Goal: Task Accomplishment & Management: Manage account settings

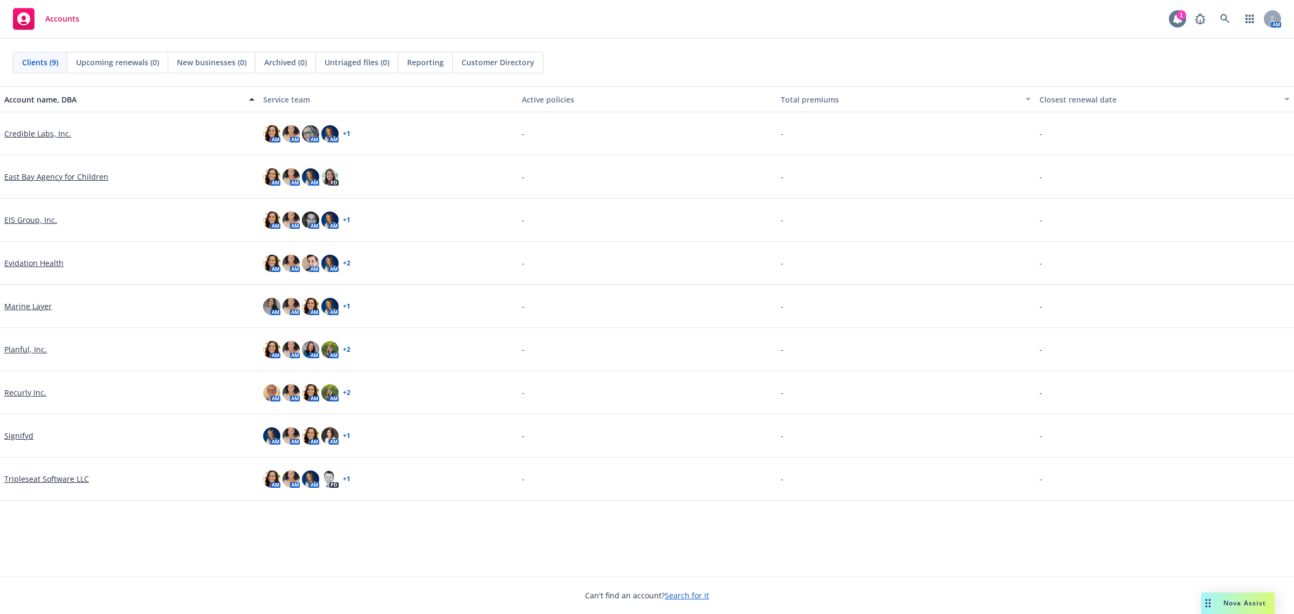
click at [1176, 16] on div "1" at bounding box center [1181, 15] width 10 height 10
click at [1220, 18] on icon at bounding box center [1224, 18] width 9 height 9
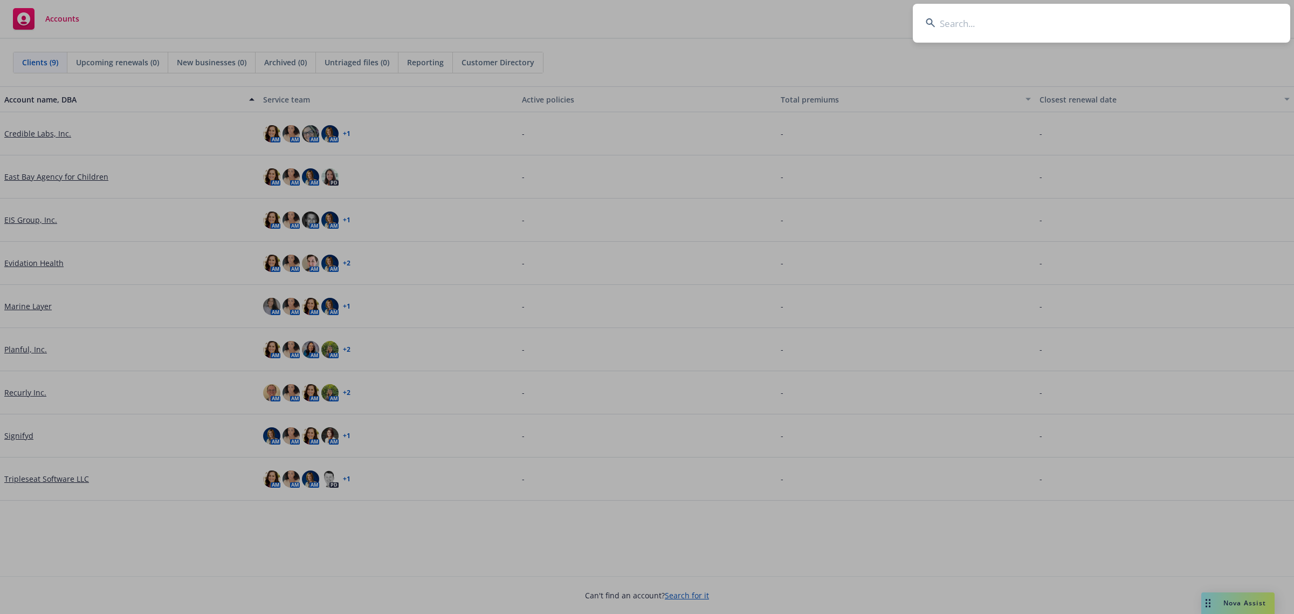
click at [966, 20] on input at bounding box center [1101, 23] width 377 height 39
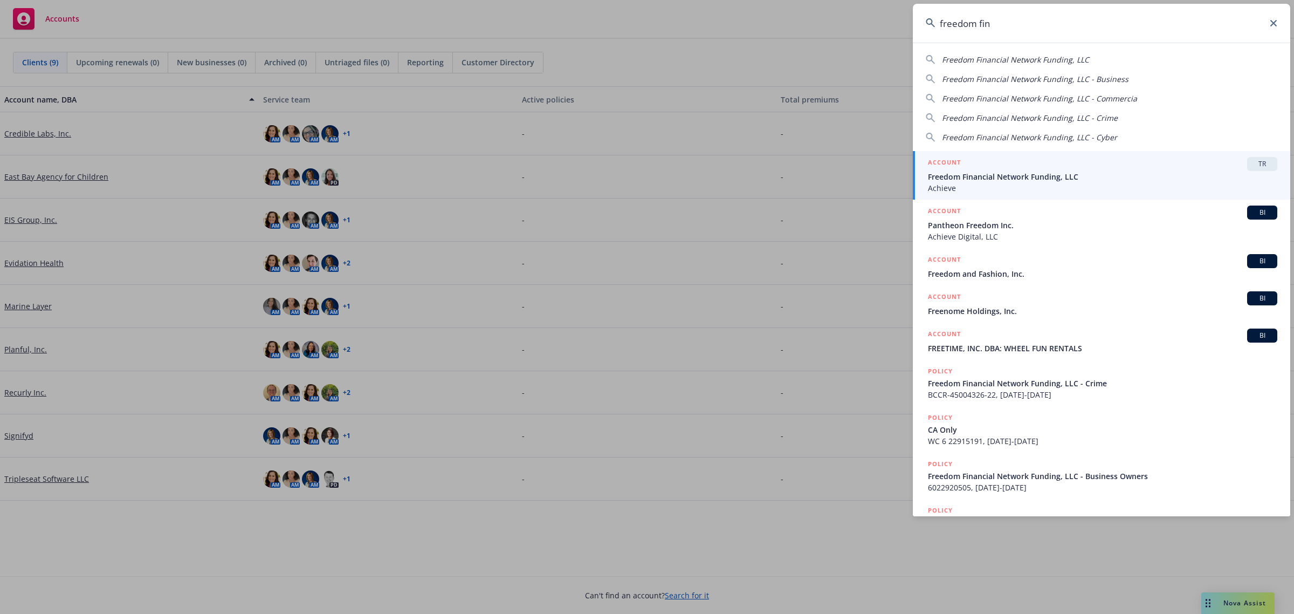
type input "freedom fin"
click at [1107, 187] on span "Achieve" at bounding box center [1102, 187] width 349 height 11
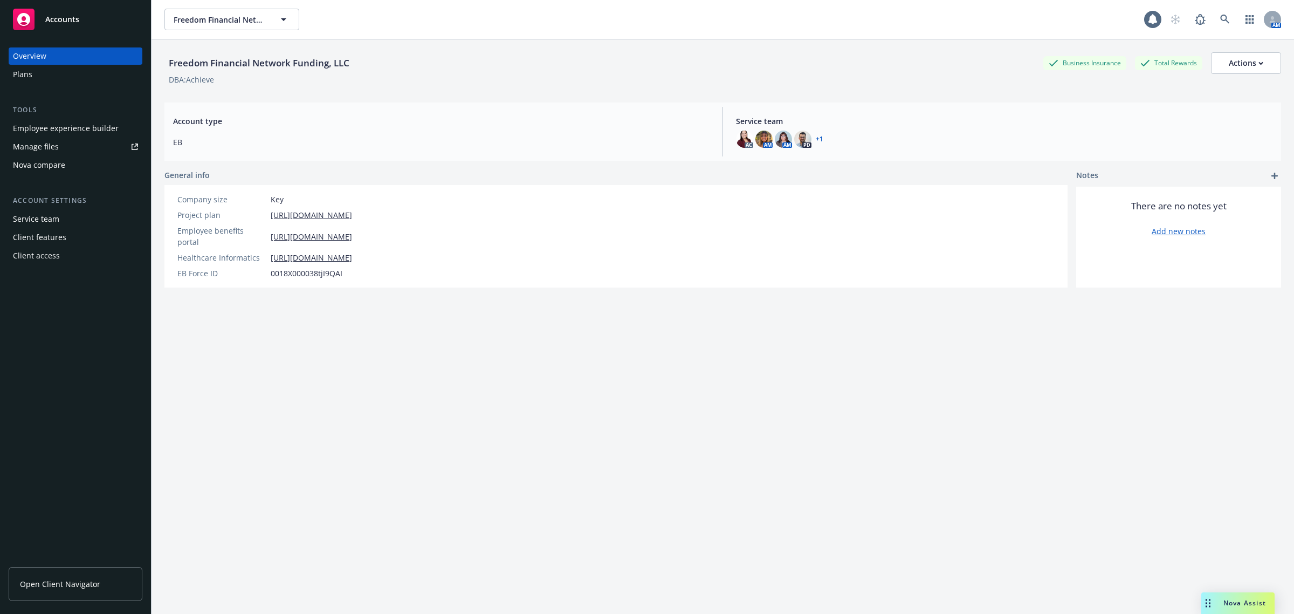
click at [62, 131] on div "Employee experience builder" at bounding box center [66, 128] width 106 height 17
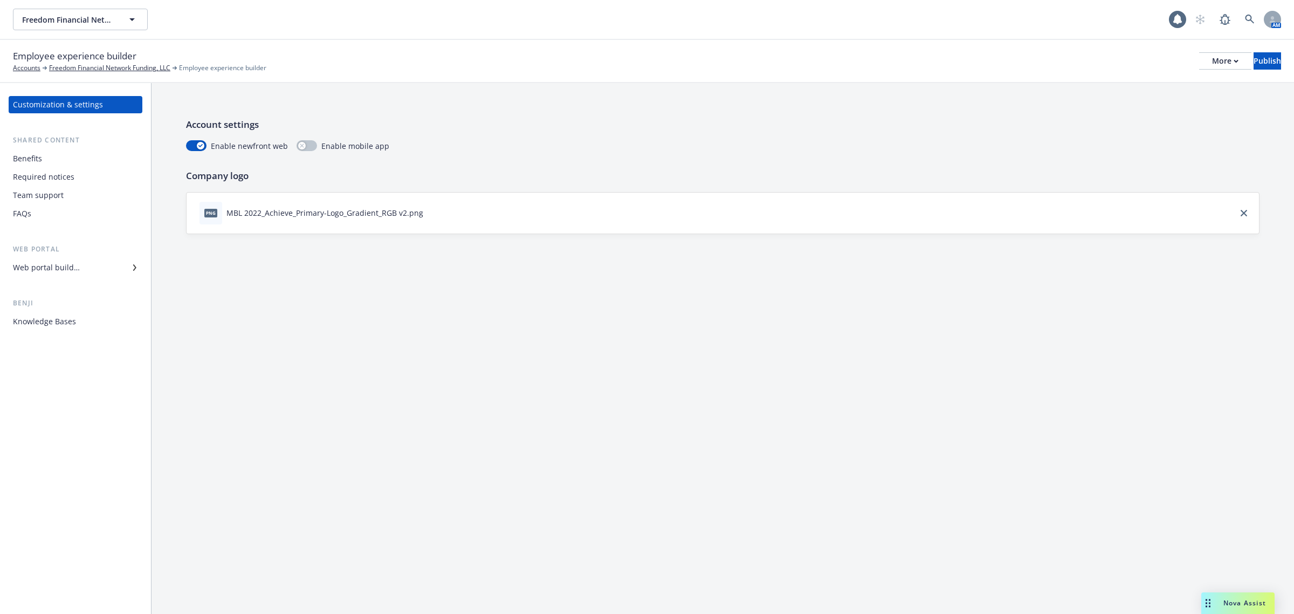
click at [54, 162] on div "Benefits" at bounding box center [75, 158] width 125 height 17
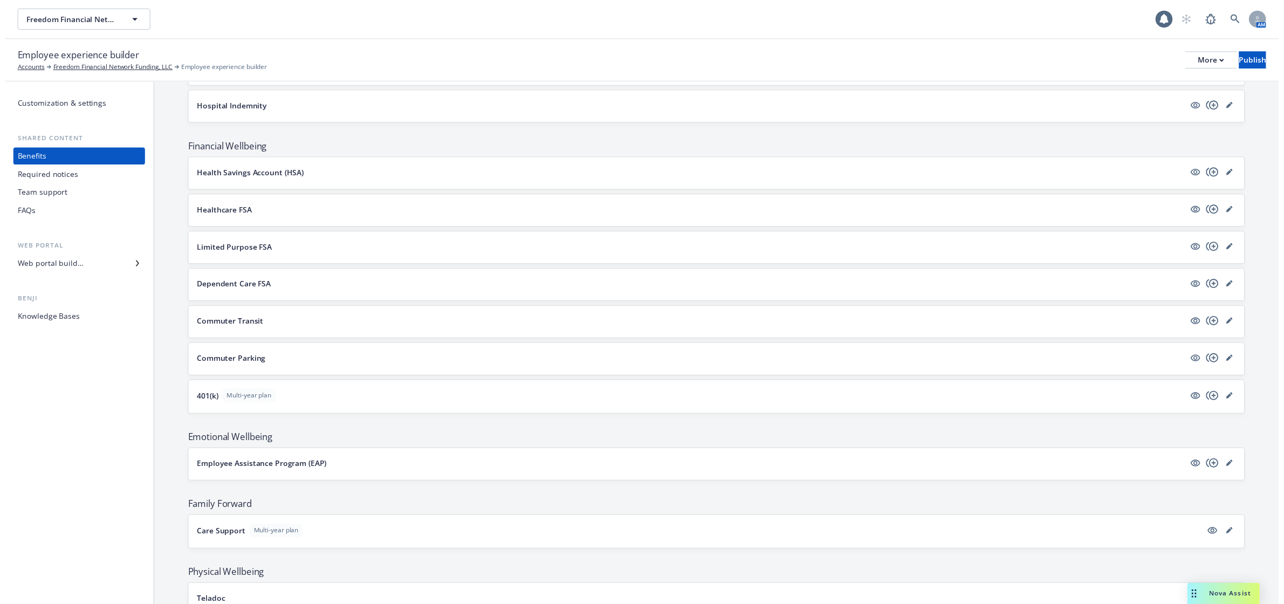
scroll to position [1146, 0]
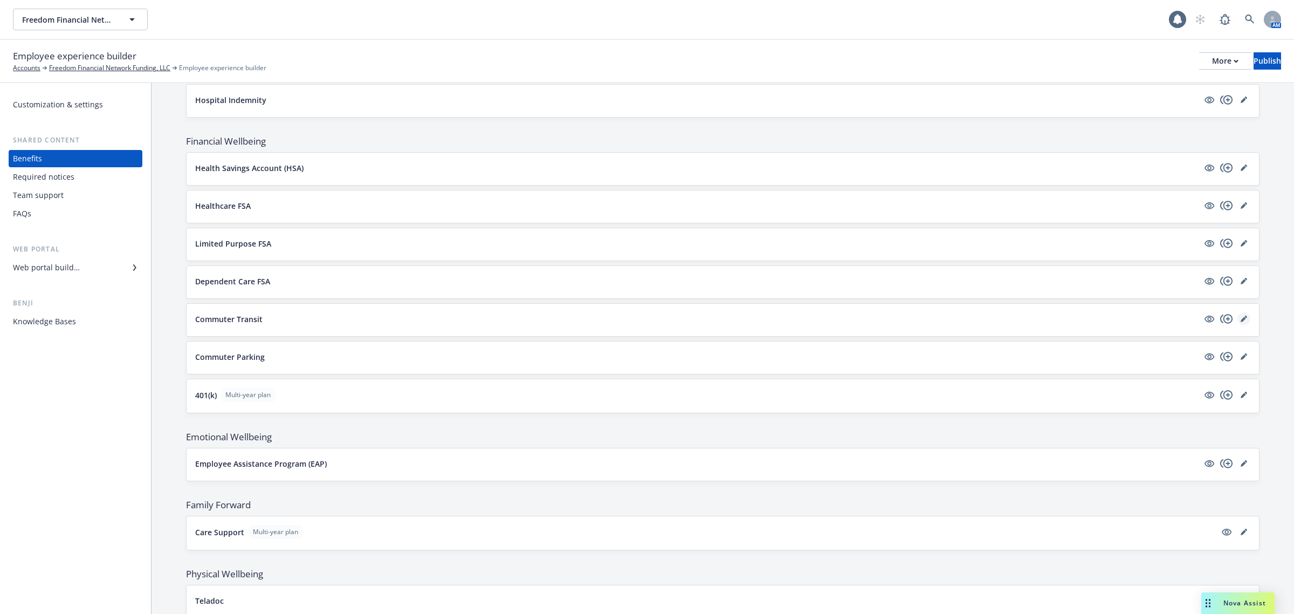
click at [1241, 322] on icon "editPencil" at bounding box center [1244, 318] width 6 height 6
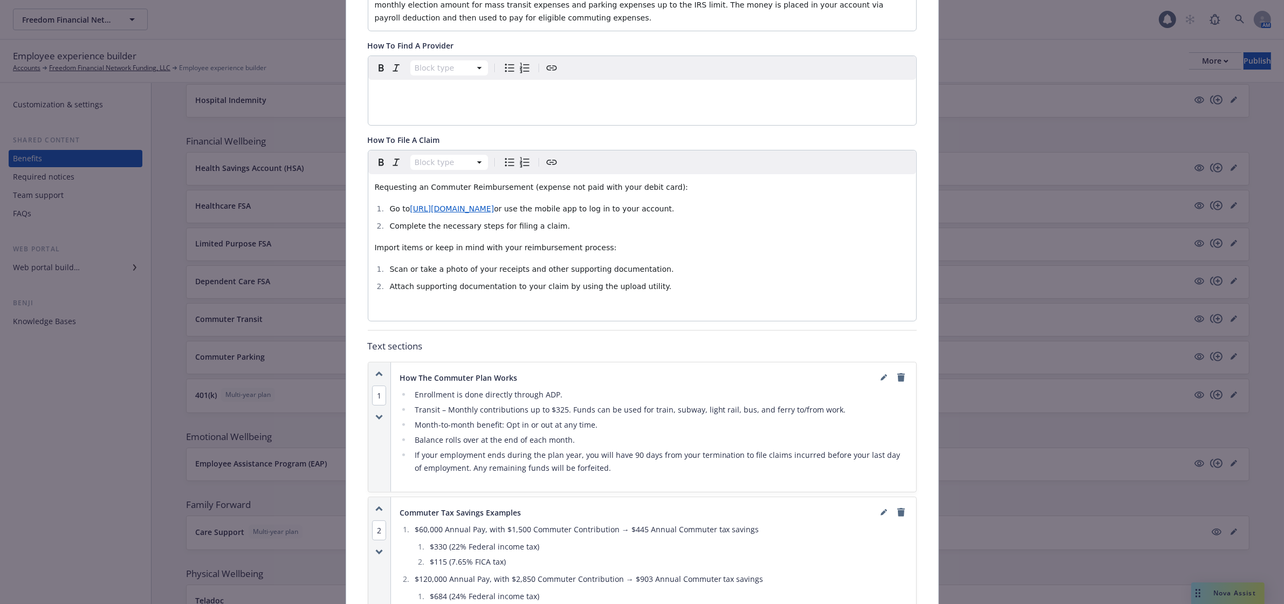
scroll to position [429, 0]
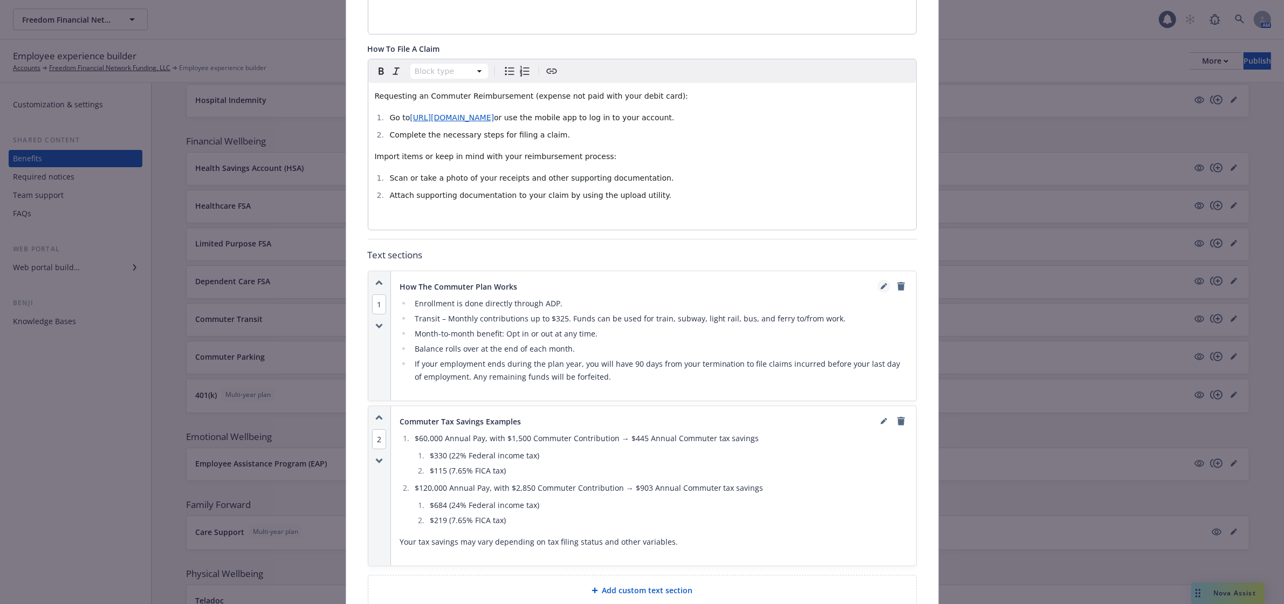
click at [880, 283] on icon "editPencil" at bounding box center [883, 286] width 6 height 6
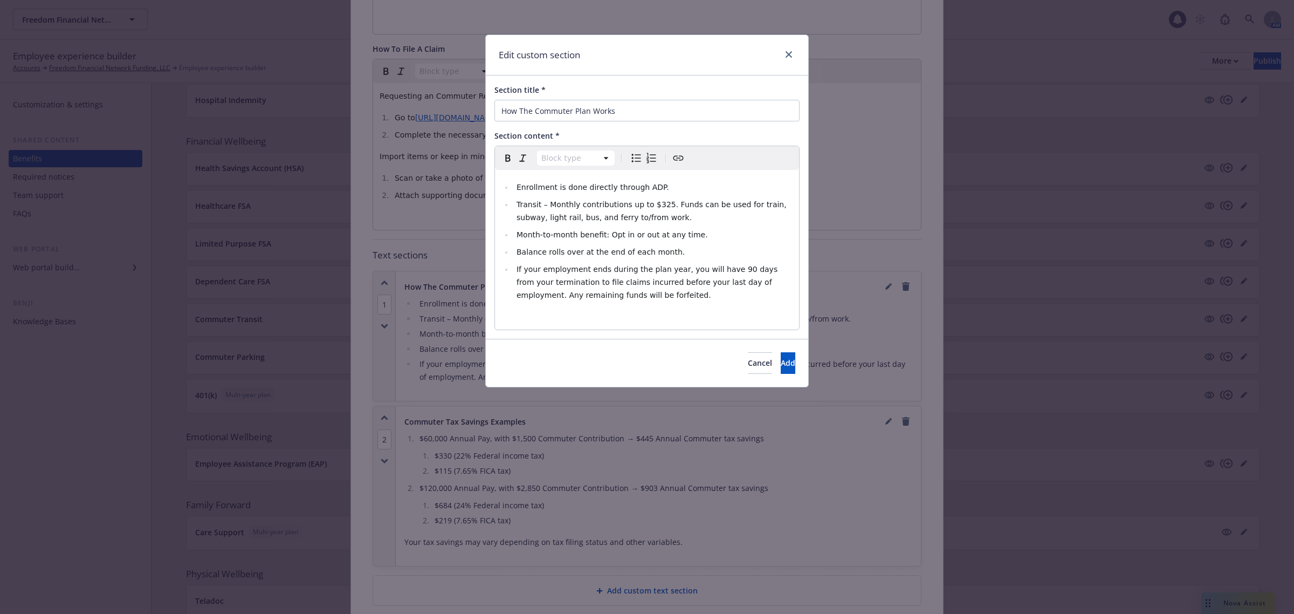
select select
drag, startPoint x: 651, startPoint y: 220, endPoint x: 518, endPoint y: 206, distance: 134.4
click at [518, 206] on li "Transit – Monthly contributions up to $325. Funds can be used for train, subway…" at bounding box center [652, 211] width 279 height 26
click at [781, 361] on span "Add" at bounding box center [788, 362] width 15 height 10
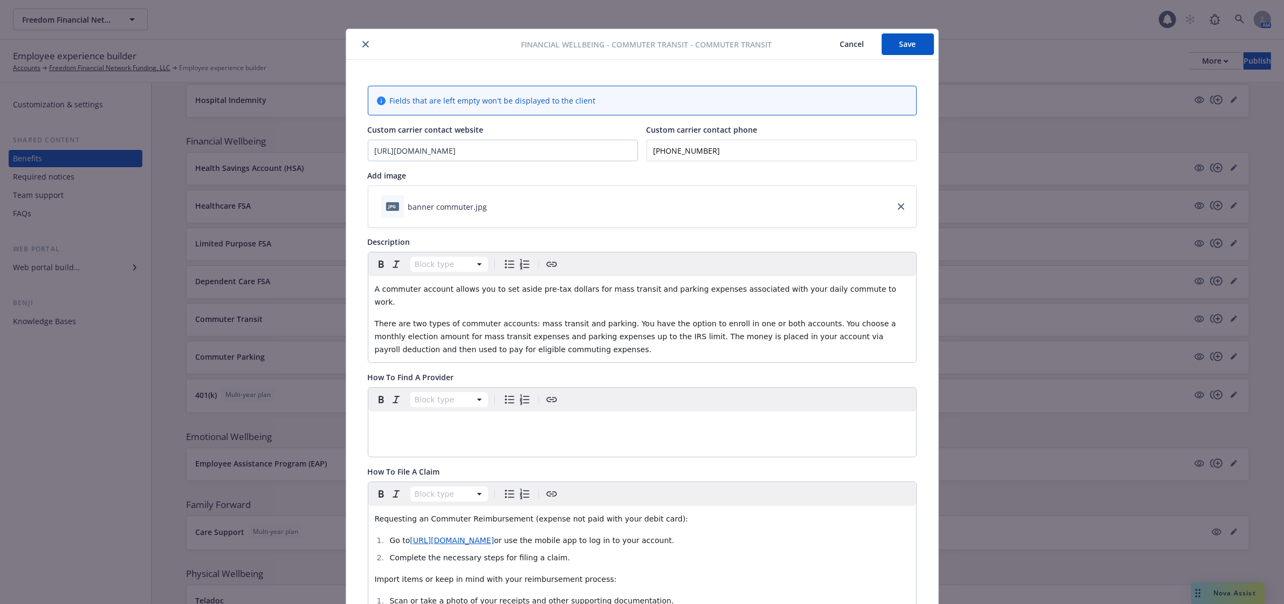
scroll to position [0, 0]
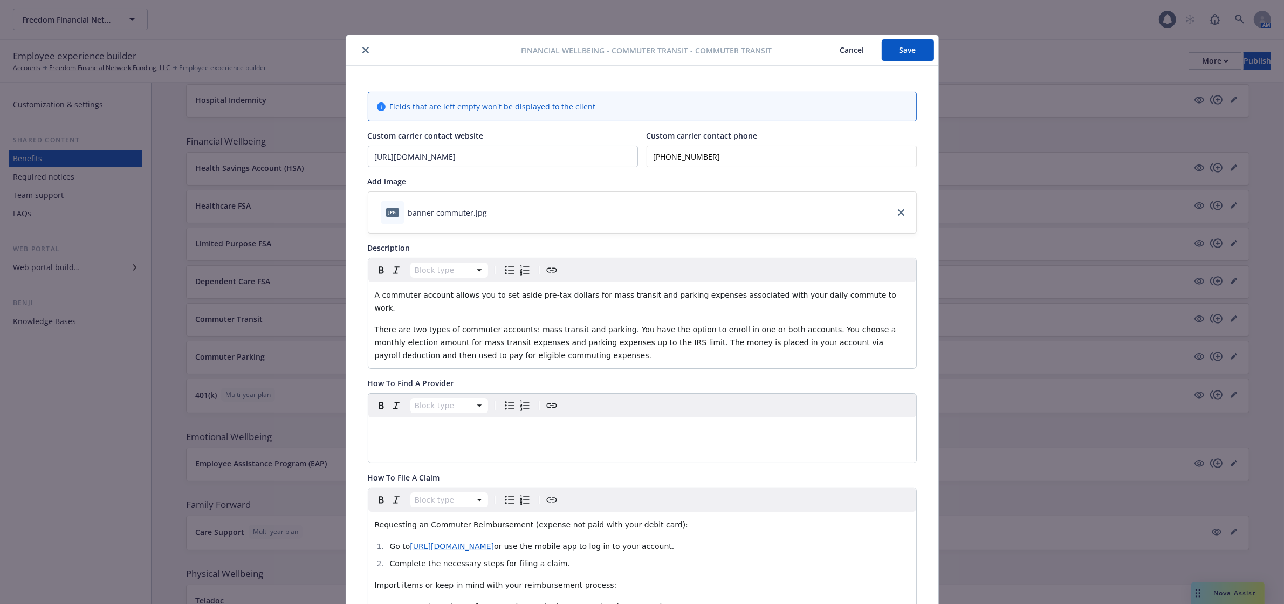
click at [909, 51] on button "Save" at bounding box center [908, 50] width 52 height 22
click at [359, 51] on button "close" at bounding box center [365, 50] width 13 height 13
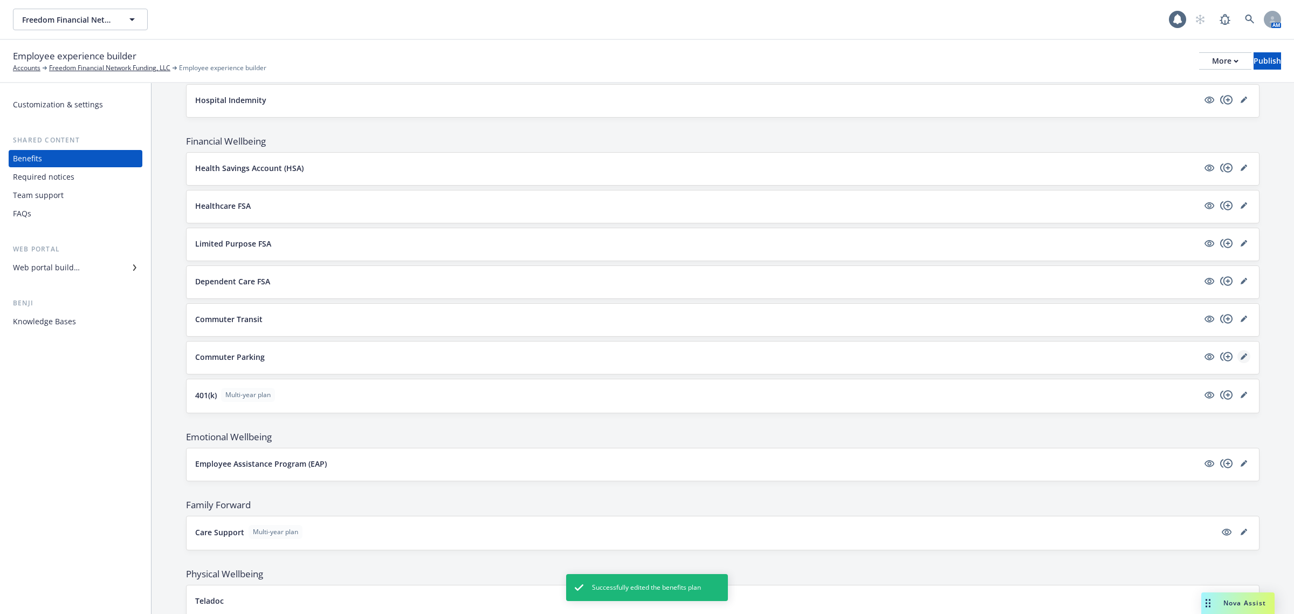
click at [1241, 360] on icon "editPencil" at bounding box center [1243, 356] width 5 height 5
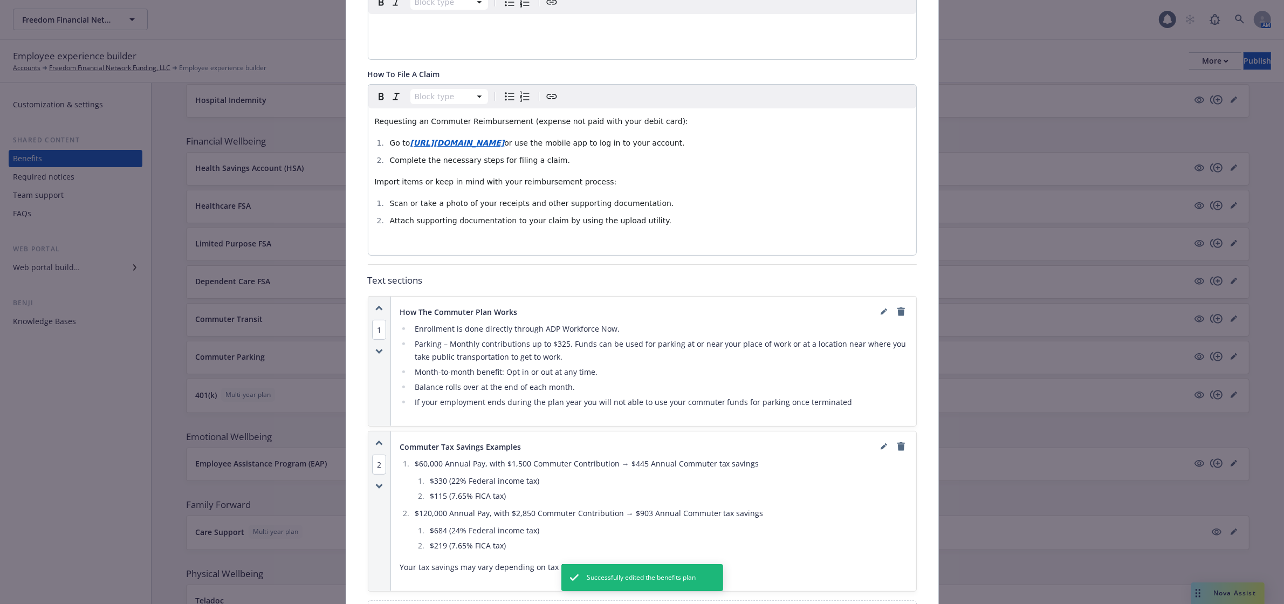
scroll to position [437, 0]
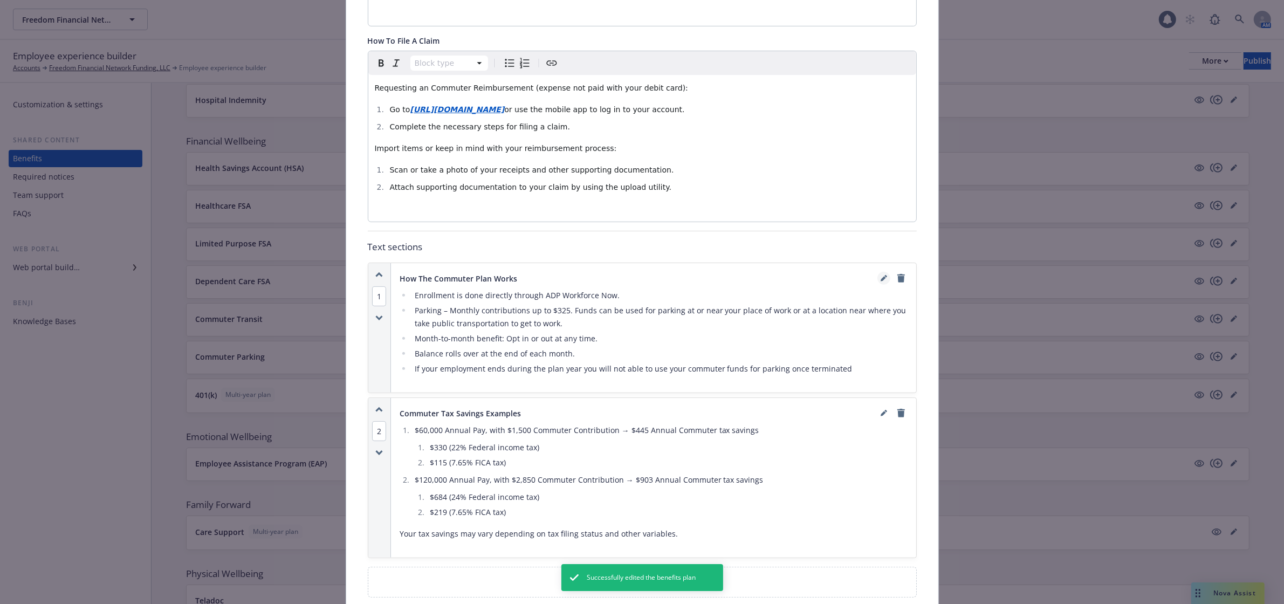
click at [880, 277] on icon "editPencil" at bounding box center [882, 279] width 5 height 5
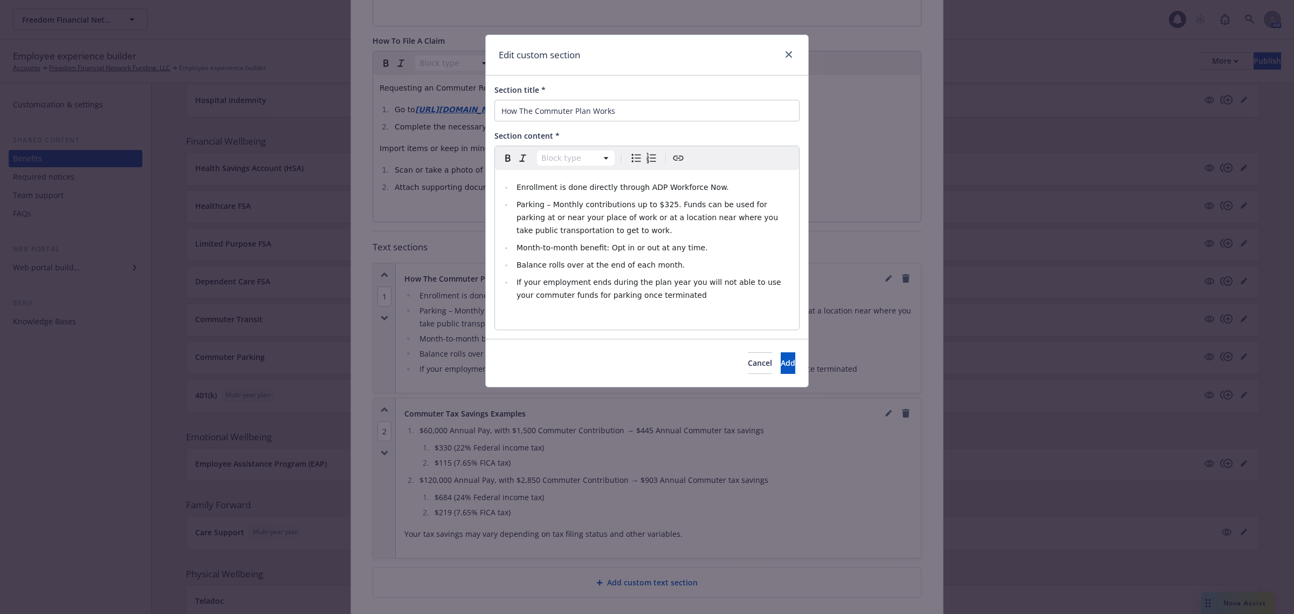
select select
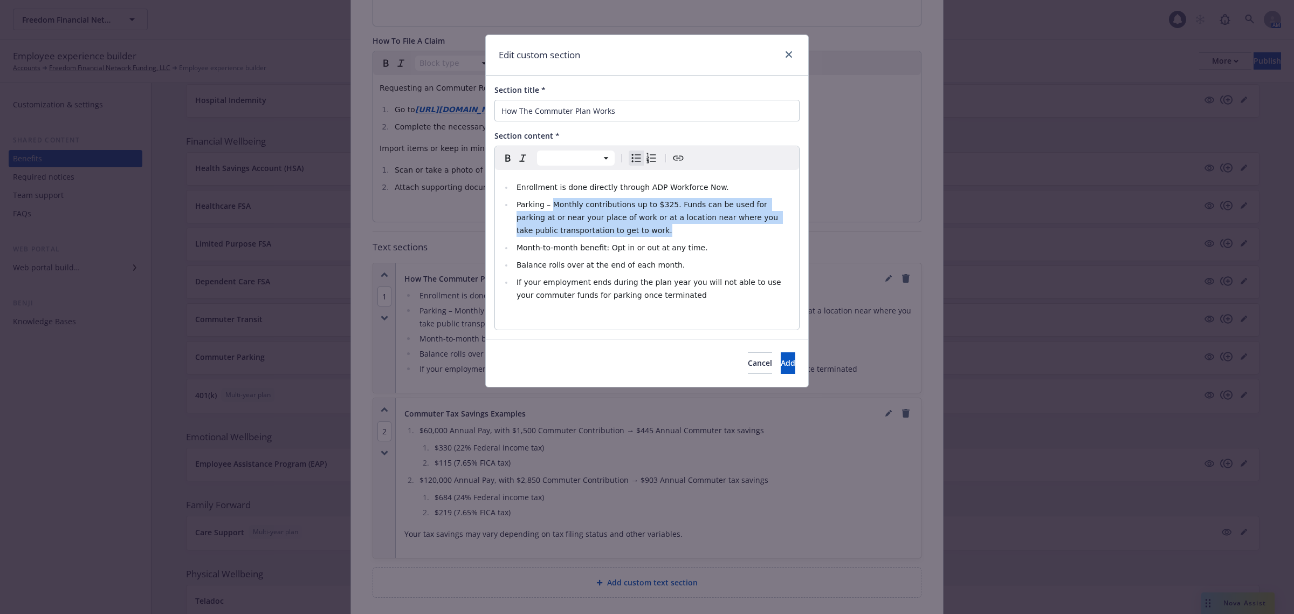
drag, startPoint x: 549, startPoint y: 204, endPoint x: 575, endPoint y: 232, distance: 38.2
click at [575, 232] on li "Parking – Monthly contributions up to $325. Funds can be used for parking at or…" at bounding box center [652, 217] width 279 height 39
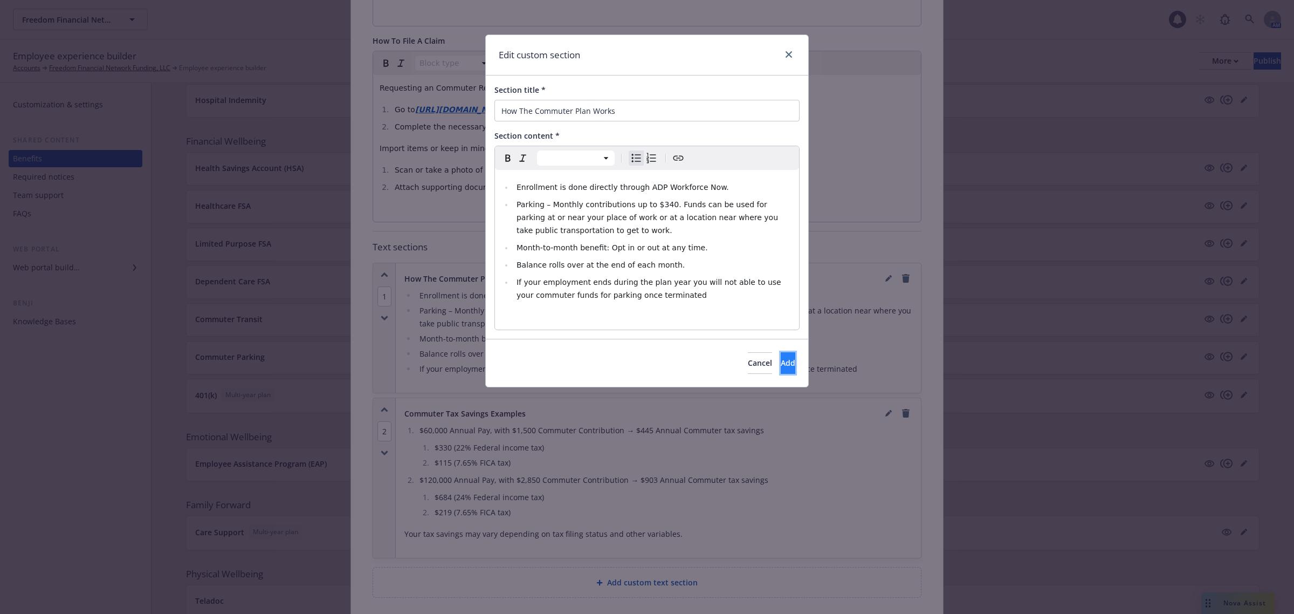
click at [784, 357] on button "Add" at bounding box center [788, 363] width 15 height 22
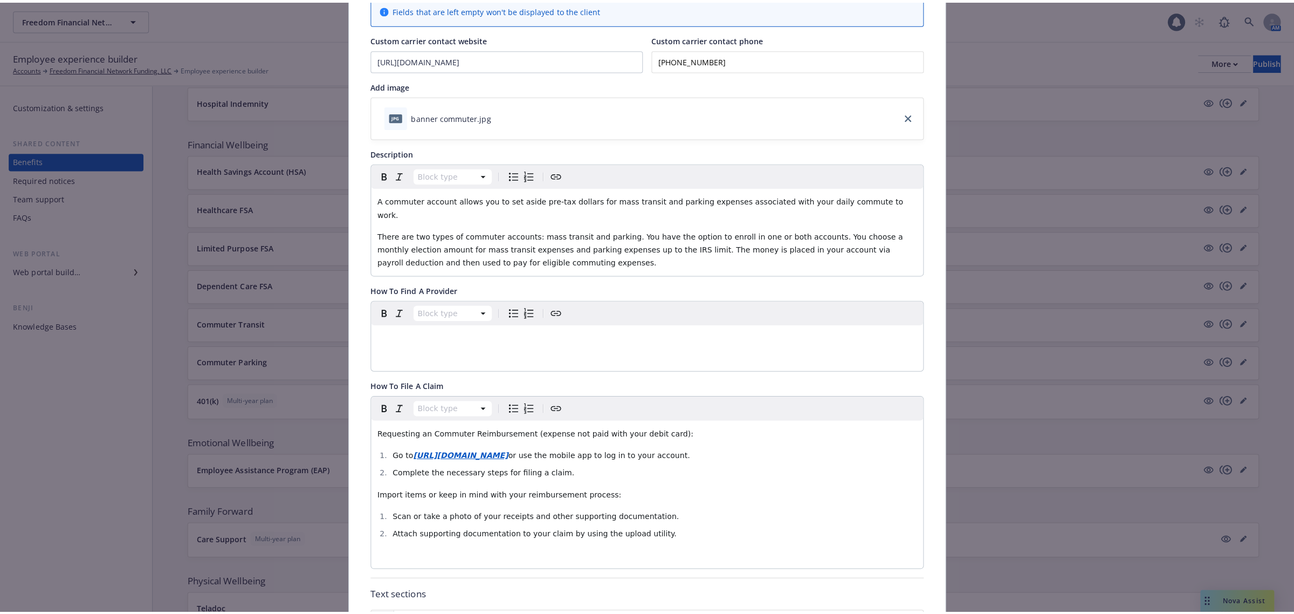
scroll to position [0, 0]
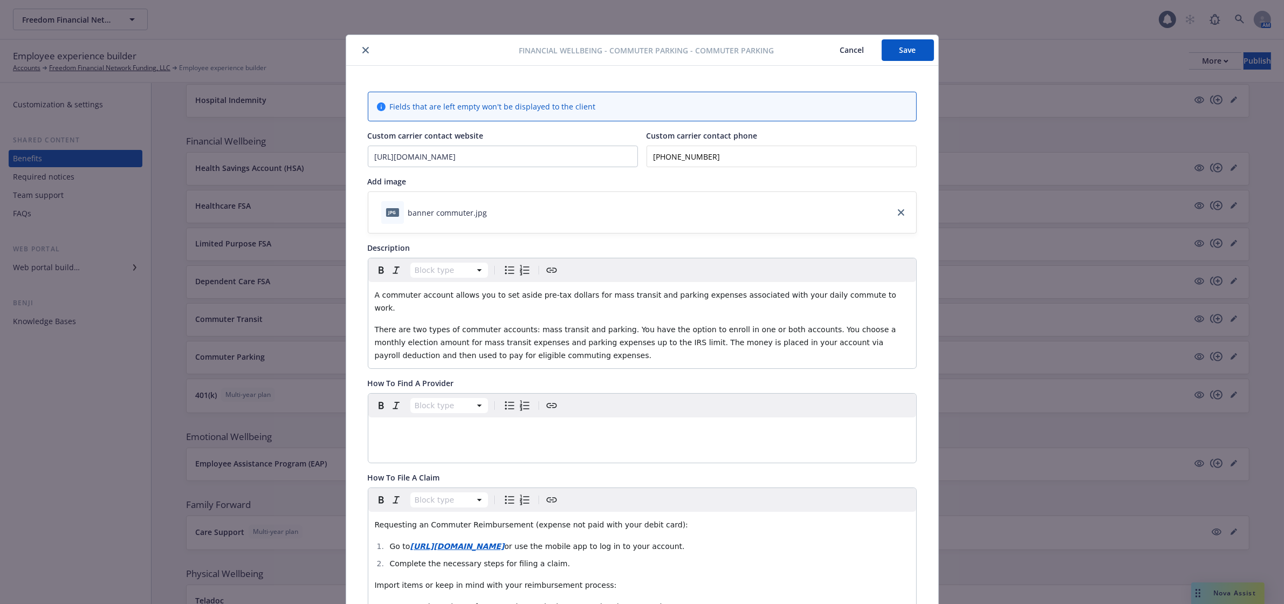
click at [901, 46] on button "Save" at bounding box center [908, 50] width 52 height 22
click at [362, 49] on icon "close" at bounding box center [365, 50] width 6 height 6
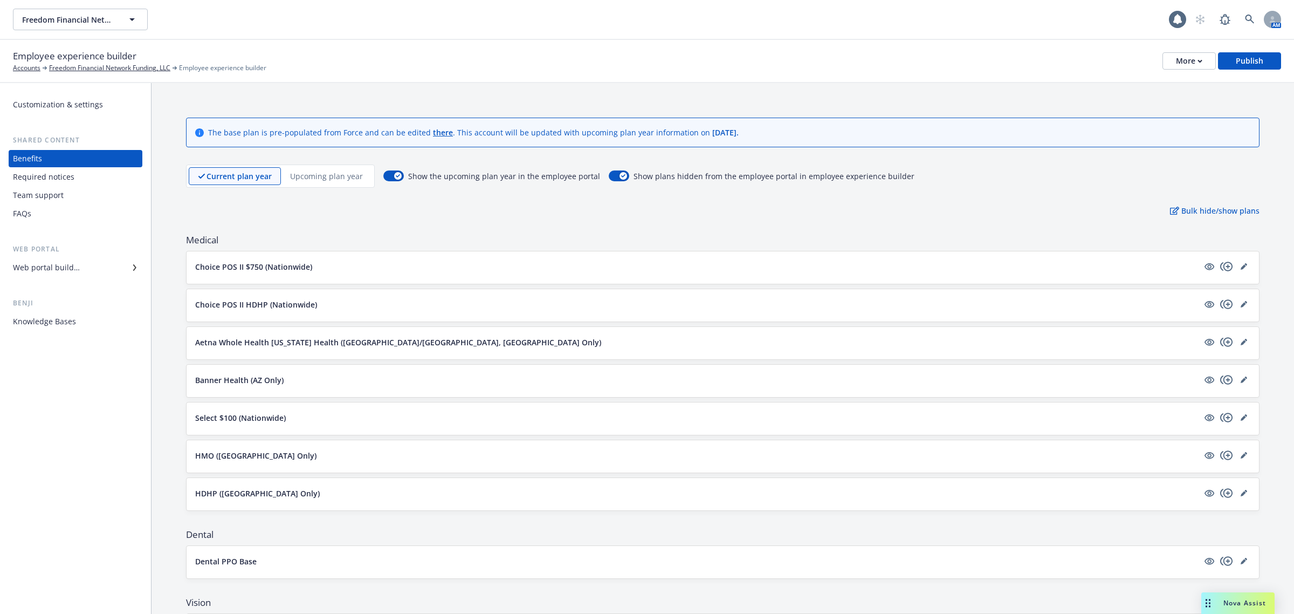
click at [333, 176] on p "Upcoming plan year" at bounding box center [326, 175] width 73 height 11
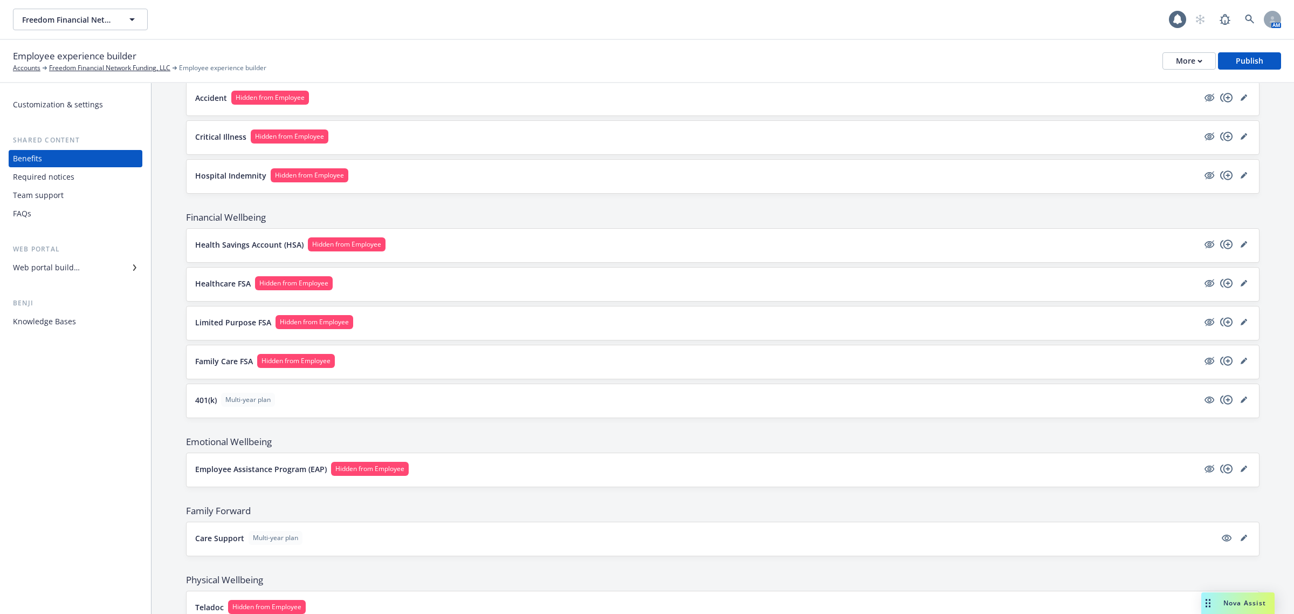
scroll to position [1213, 0]
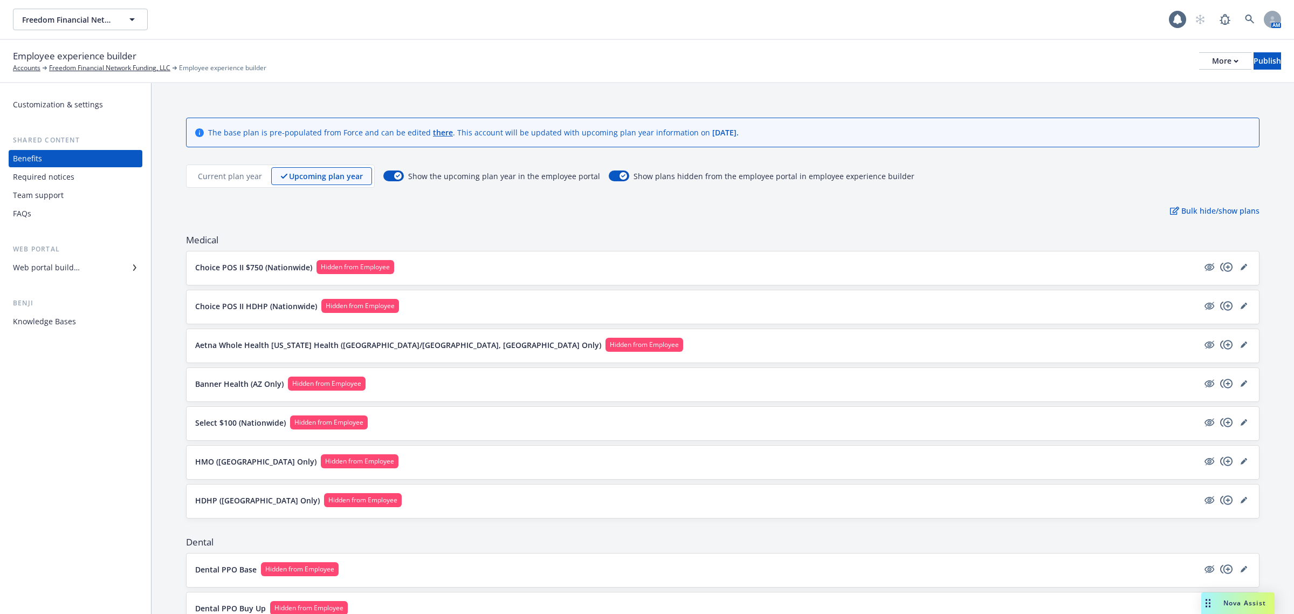
scroll to position [1201, 0]
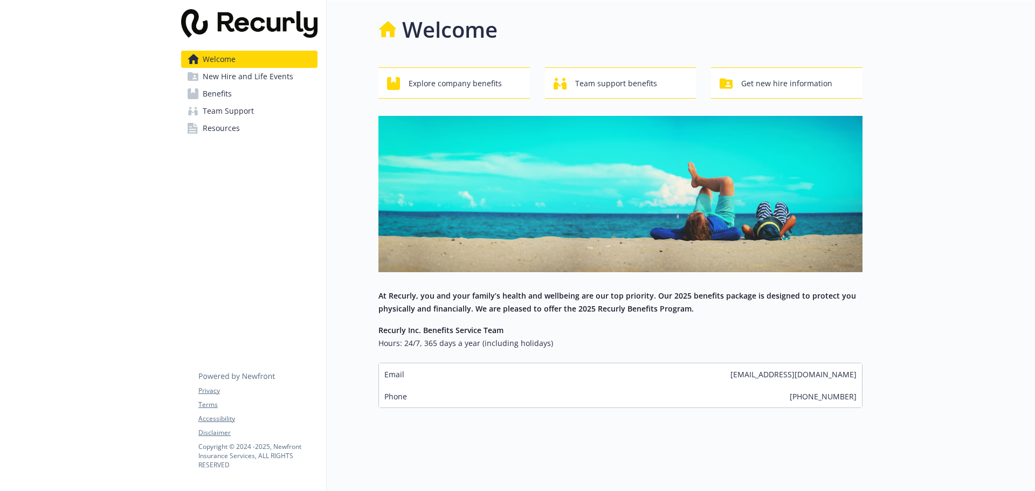
click at [234, 90] on link "Benefits" at bounding box center [249, 93] width 136 height 17
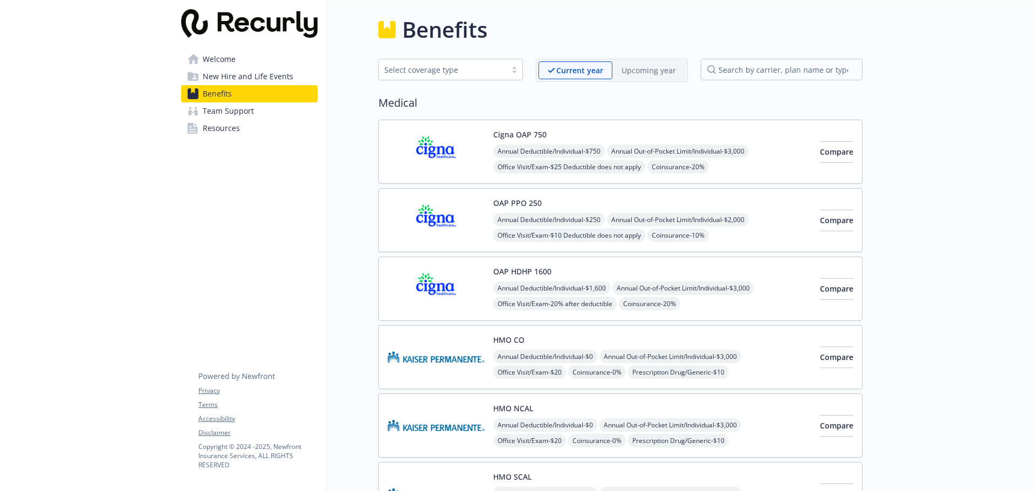
click at [650, 67] on p "Upcoming year" at bounding box center [649, 70] width 54 height 11
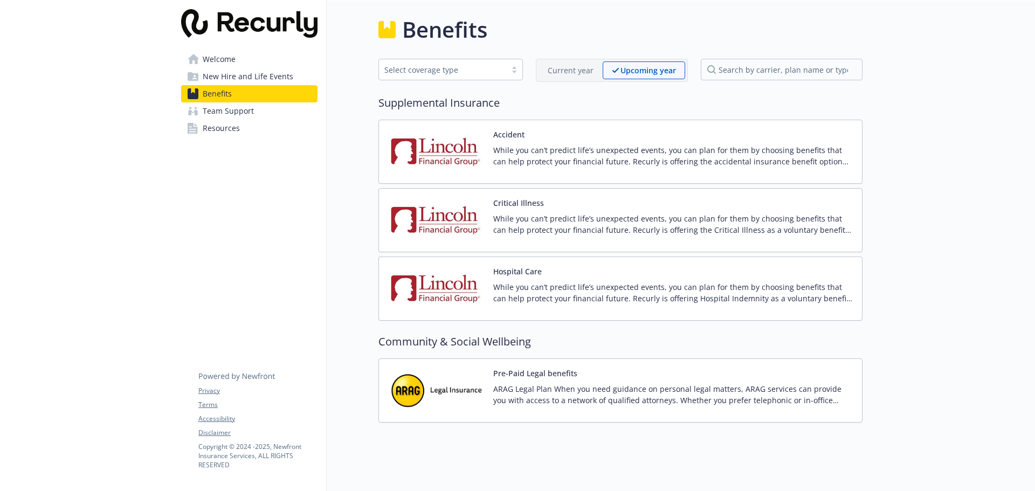
click at [567, 64] on div "Current year" at bounding box center [571, 70] width 64 height 18
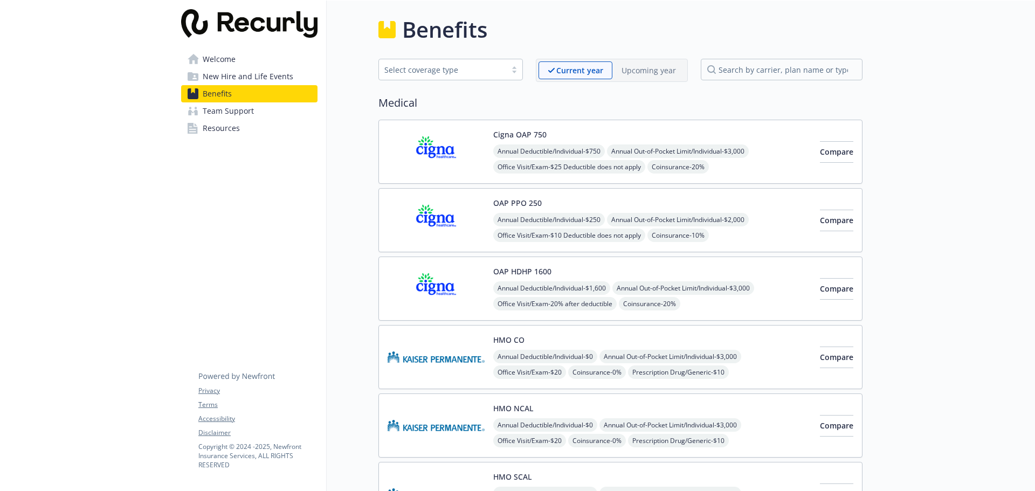
click at [645, 77] on div "Upcoming year" at bounding box center [648, 70] width 73 height 18
